Goal: Task Accomplishment & Management: Use online tool/utility

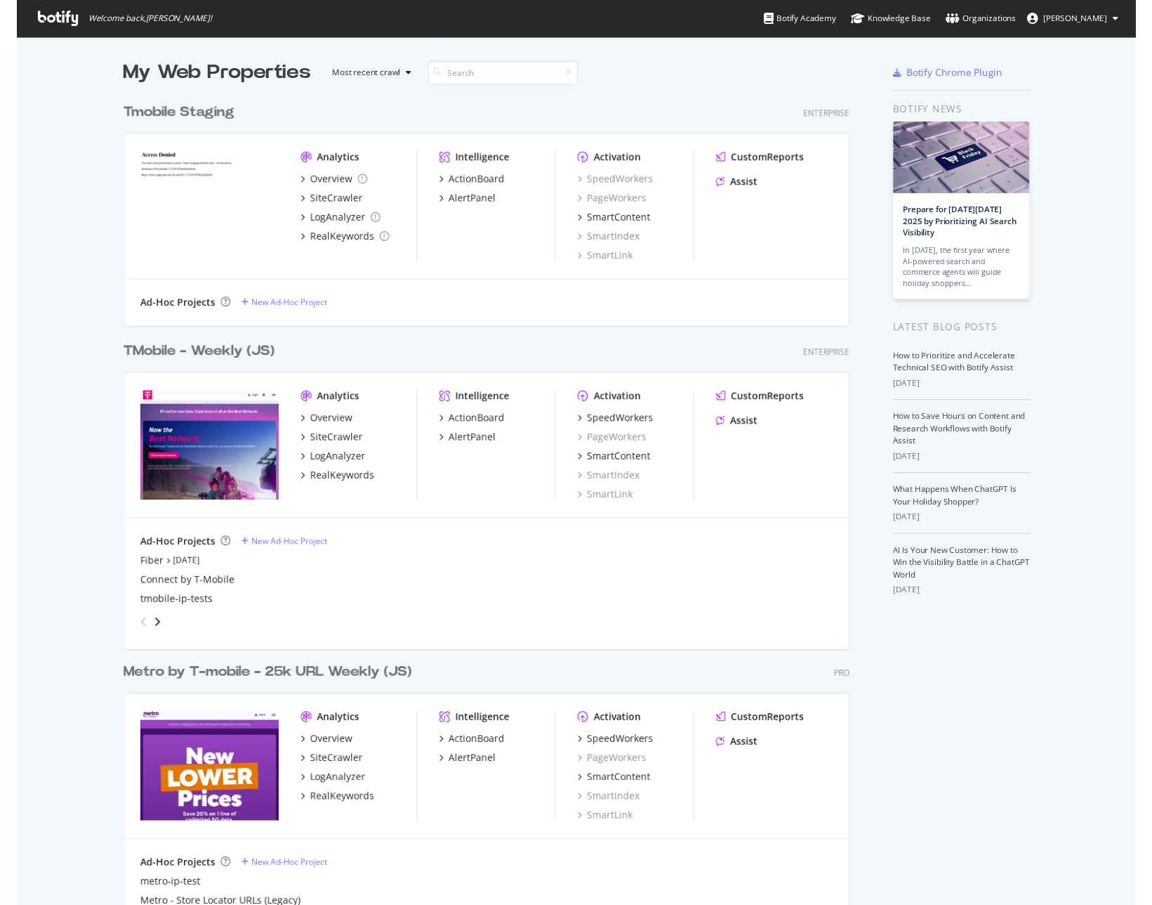
scroll to position [921, 1131]
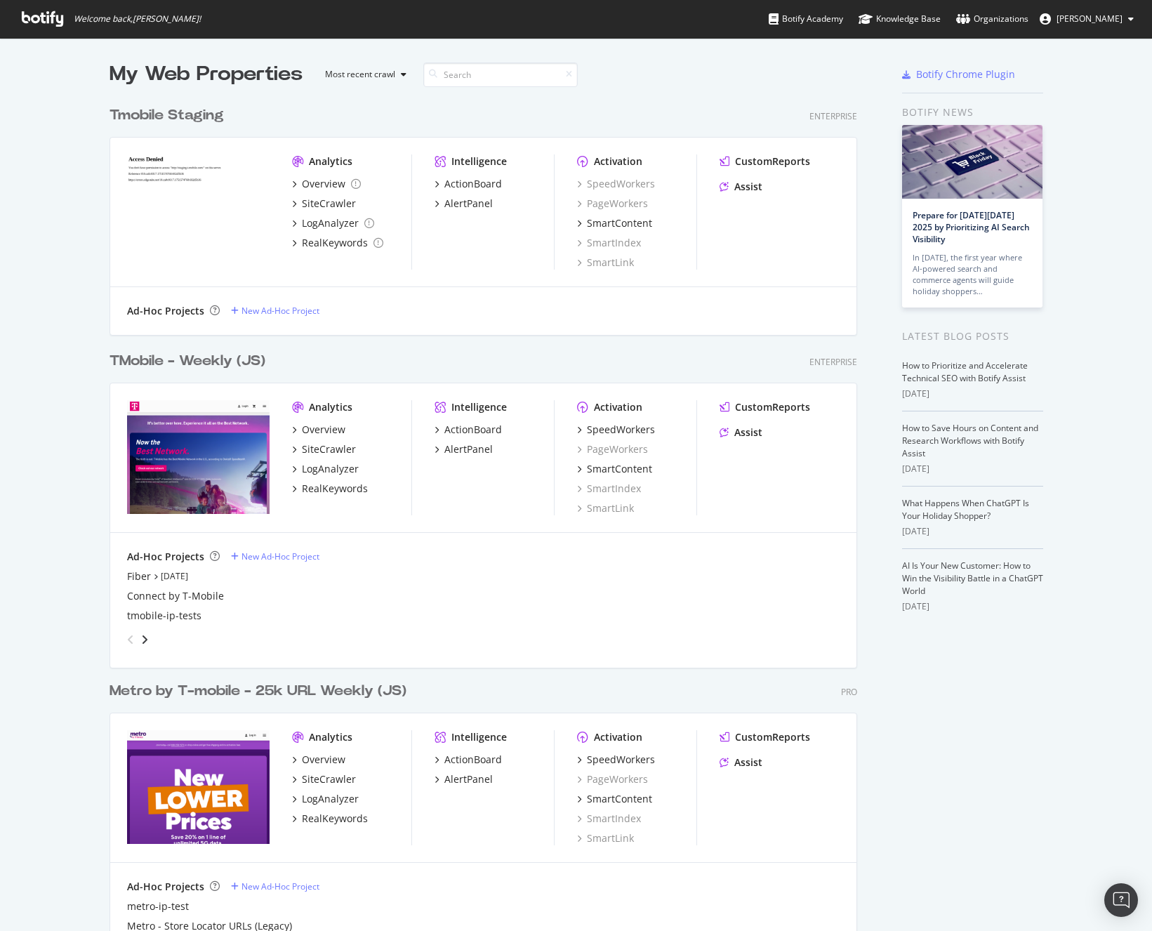
drag, startPoint x: 510, startPoint y: 94, endPoint x: 506, endPoint y: 105, distance: 11.1
click at [511, 94] on div "Tmobile Staging Enterprise Analytics Overview SiteCrawler LogAnalyzer RealKeywo…" at bounding box center [489, 211] width 759 height 246
click at [201, 360] on div "TMobile - Weekly (JS)" at bounding box center [188, 361] width 156 height 20
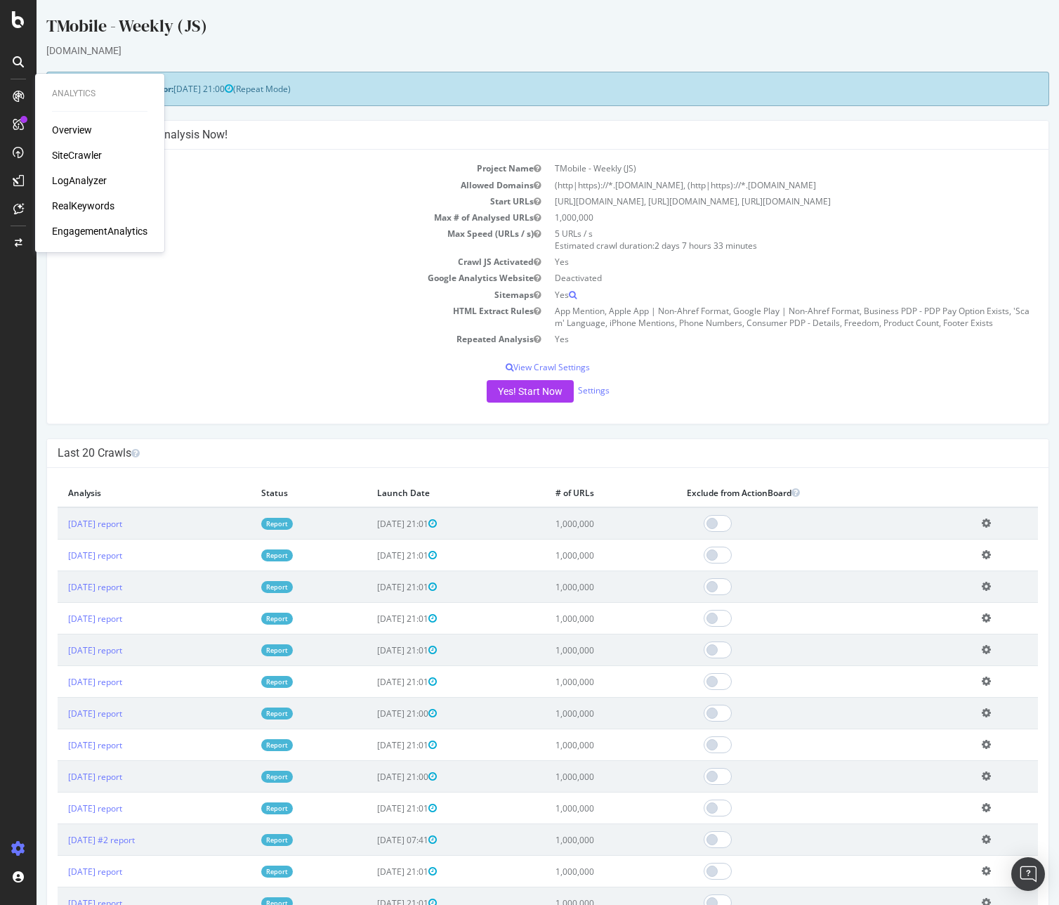
click at [74, 128] on div "Overview" at bounding box center [72, 130] width 40 height 14
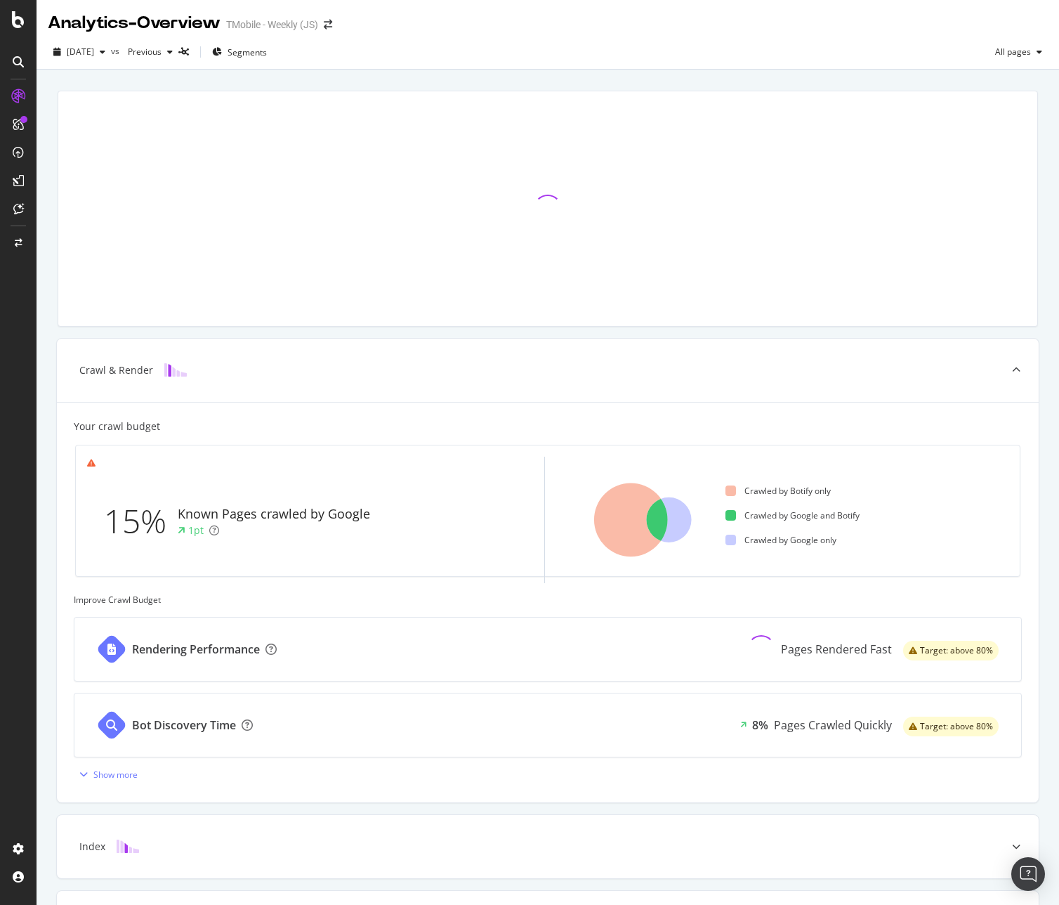
drag, startPoint x: 918, startPoint y: 27, endPoint x: 968, endPoint y: 37, distance: 50.7
click at [918, 27] on div "Analytics - Overview TMobile - Weekly (JS)" at bounding box center [548, 17] width 1023 height 35
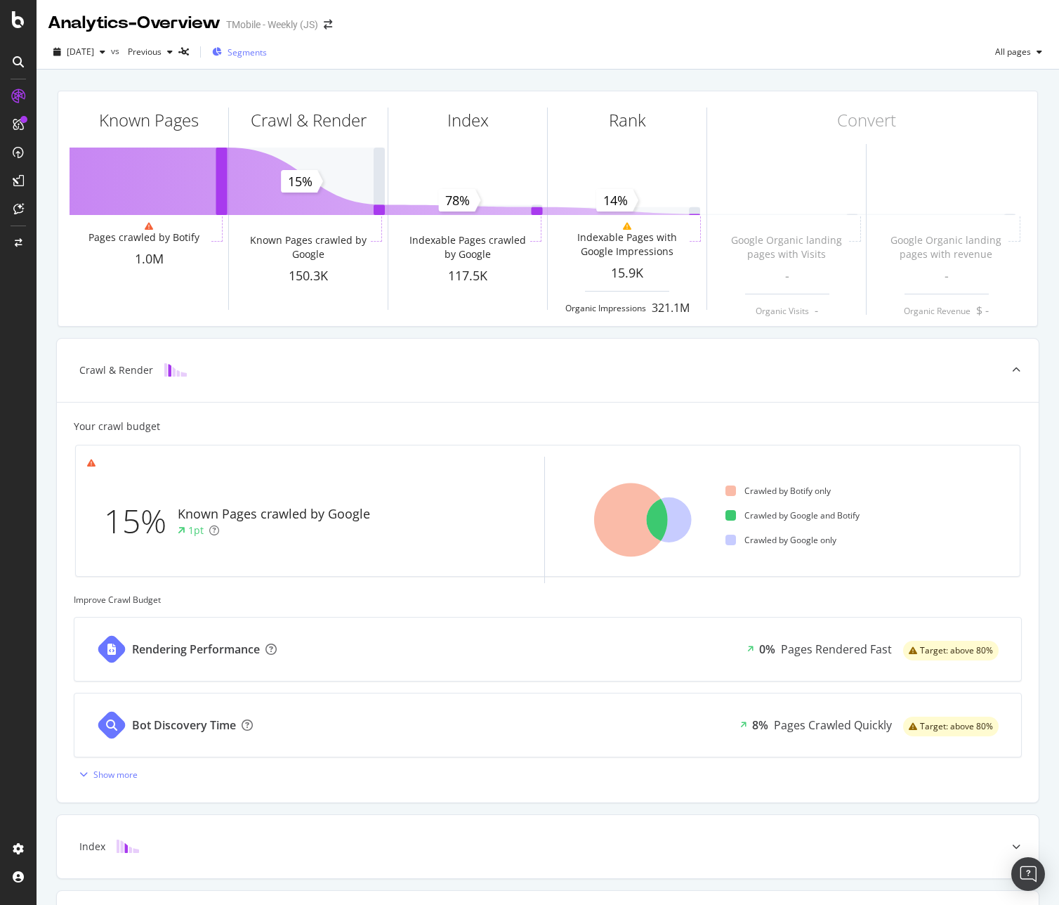
click at [267, 54] on span "Segments" at bounding box center [247, 52] width 39 height 12
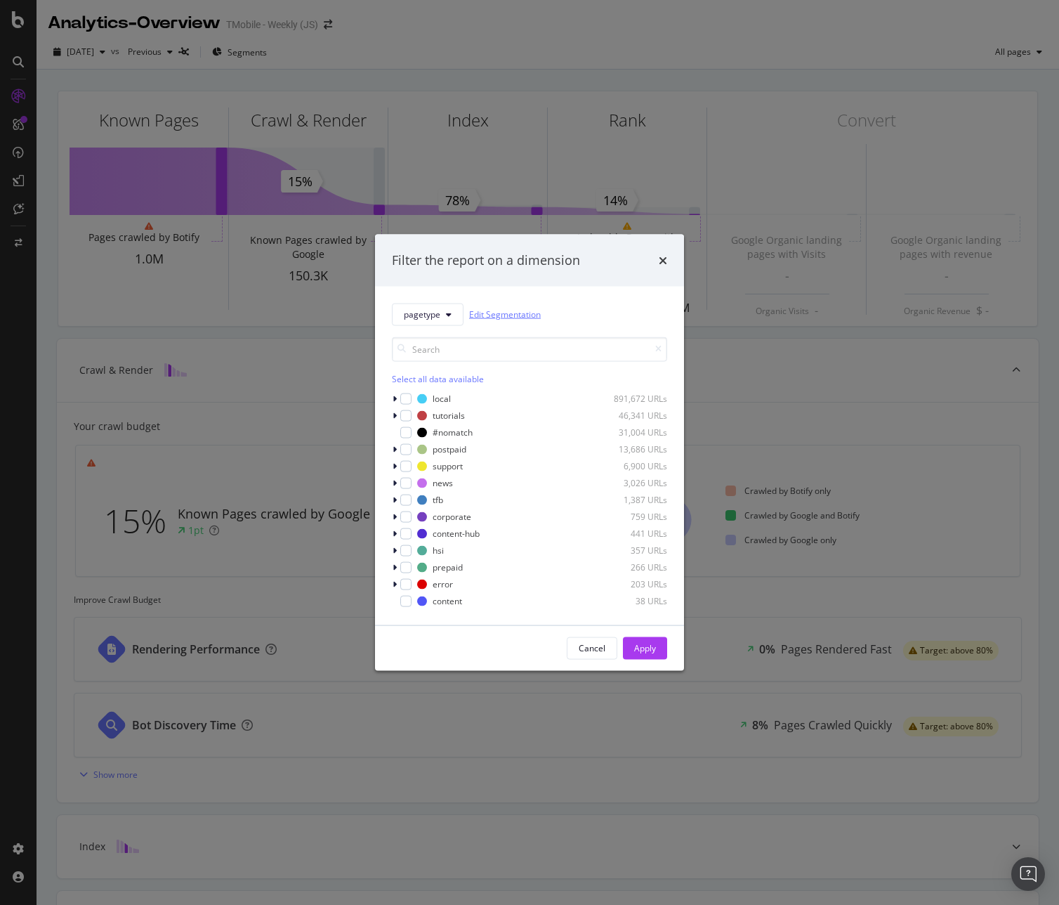
click at [526, 310] on link "Edit Segmentation" at bounding box center [505, 314] width 72 height 15
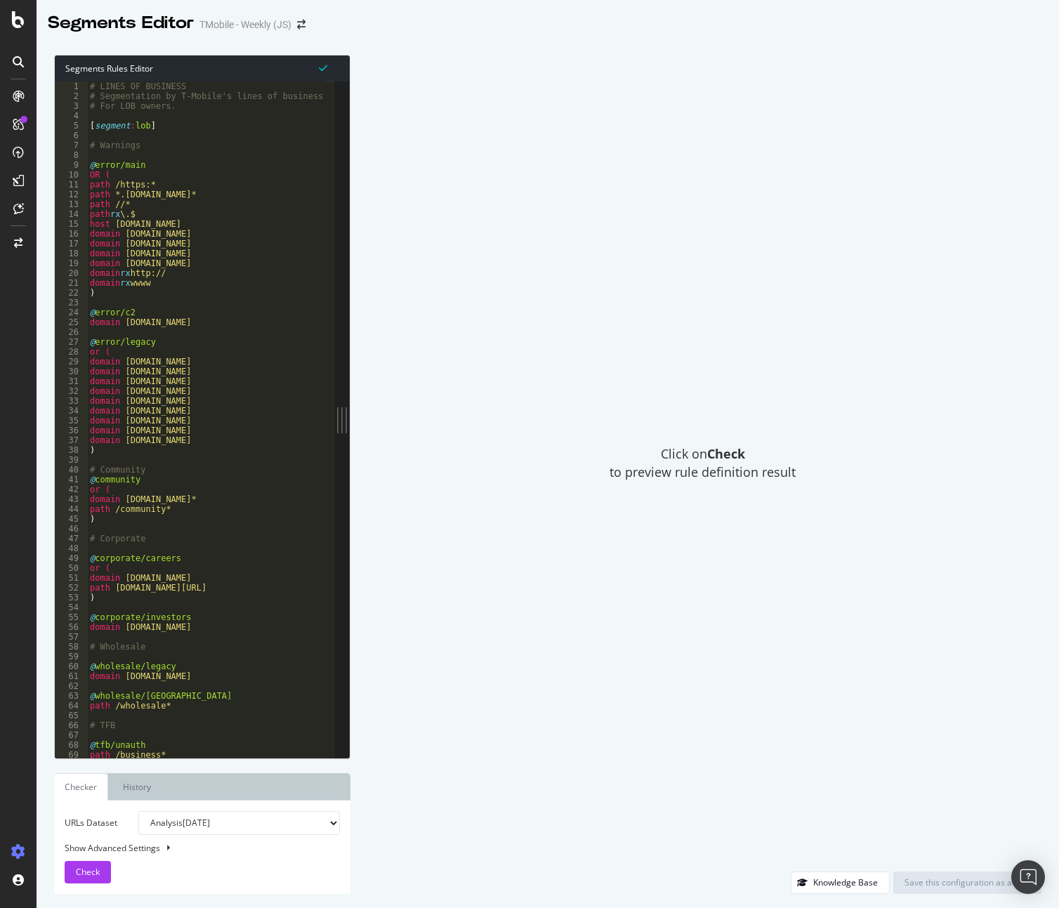
click at [643, 300] on div "Click on Check to preview rule definition result" at bounding box center [702, 463] width 677 height 817
